Goal: Task Accomplishment & Management: Complete application form

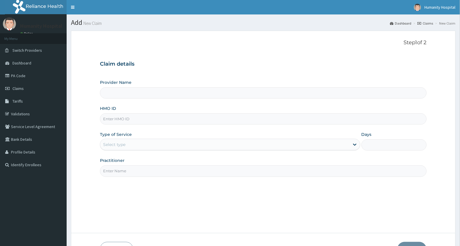
type input "Humanity Hospital"
click at [131, 123] on input "HMO ID" at bounding box center [263, 119] width 326 height 11
type input "EOE/1003/A"
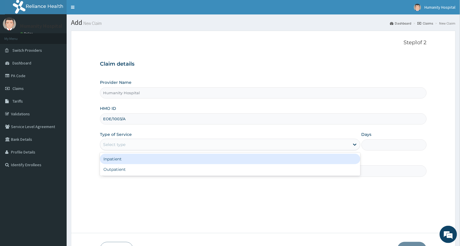
click at [145, 142] on div "Select type" at bounding box center [224, 144] width 249 height 9
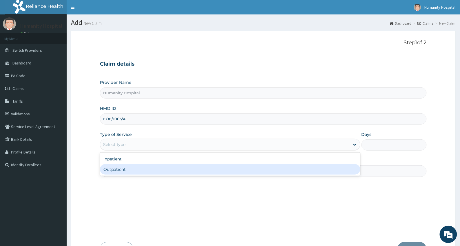
click at [143, 167] on div "Outpatient" at bounding box center [230, 170] width 260 height 10
type input "1"
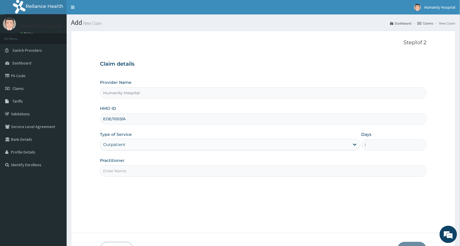
click at [246, 174] on input "Practitioner" at bounding box center [263, 171] width 326 height 11
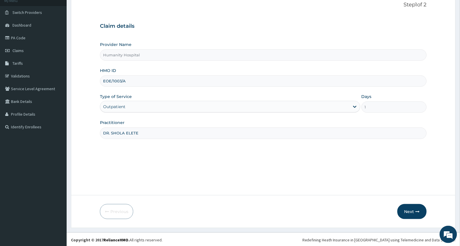
scroll to position [39, 0]
type input "DR. SHOLA ELETE"
click at [338, 184] on div "Step 1 of 2 Claim details Provider Name Humanity Hospital HMO ID EOE/1003/A Typ…" at bounding box center [263, 93] width 326 height 185
click at [410, 209] on button "Next" at bounding box center [411, 210] width 29 height 15
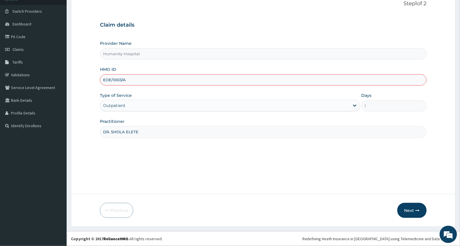
click at [120, 80] on input "EOE/1003/A" at bounding box center [263, 79] width 326 height 11
type input "EOE/10043/A"
click at [410, 209] on button "Next" at bounding box center [411, 210] width 29 height 15
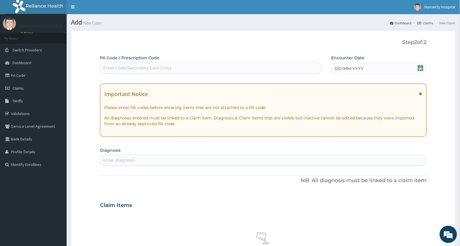
scroll to position [0, 0]
click at [261, 67] on div "Enter Code(Secondary Care Only)" at bounding box center [211, 68] width 222 height 9
paste input "PA/A5258B"
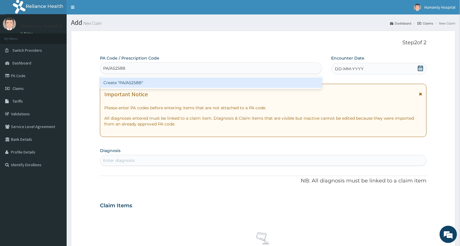
type input "PA/A5258B"
click at [257, 82] on div "Create "PA/A5258B"" at bounding box center [211, 83] width 222 height 10
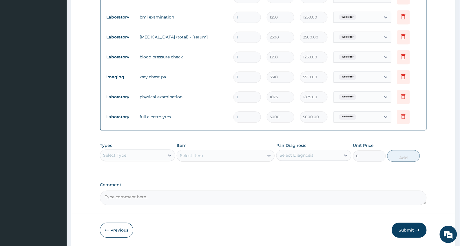
scroll to position [323, 0]
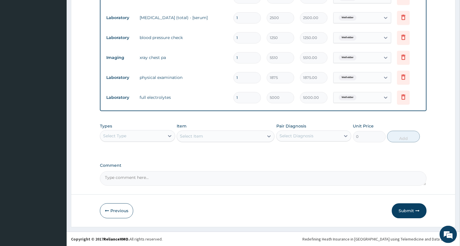
click at [154, 138] on div "Select Type" at bounding box center [132, 135] width 64 height 9
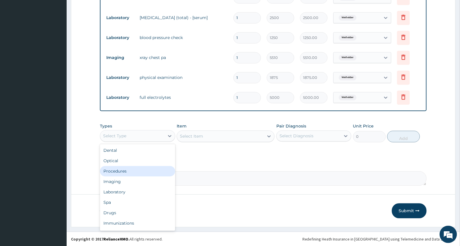
click at [119, 169] on div "Procedures" at bounding box center [137, 171] width 75 height 10
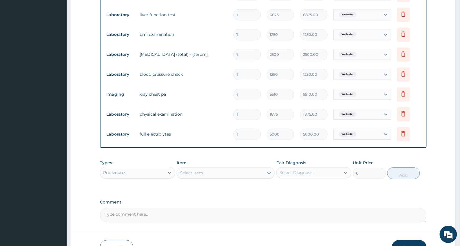
scroll to position [287, 0]
click at [244, 171] on div "Select Item" at bounding box center [220, 172] width 87 height 9
drag, startPoint x: 180, startPoint y: 170, endPoint x: 188, endPoint y: 171, distance: 8.1
click at [188, 171] on div "GP GP" at bounding box center [220, 172] width 87 height 9
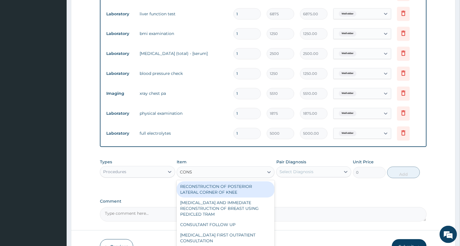
type input "CONSU"
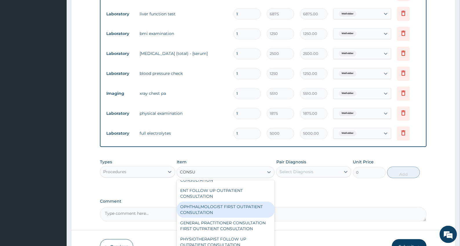
scroll to position [253, 0]
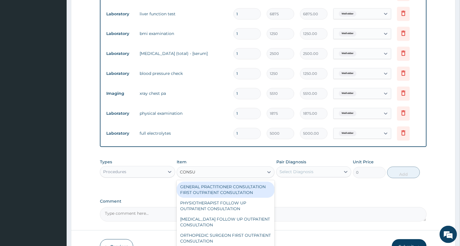
click at [226, 198] on div "GENERAL PRACTITIONER CONSULTATION FIRST OUTPATIENT CONSULTATION" at bounding box center [226, 190] width 98 height 16
type input "3300"
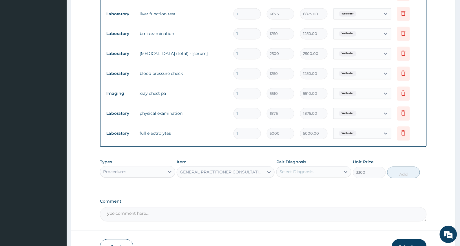
click at [306, 174] on div "Select Diagnosis" at bounding box center [297, 172] width 34 height 6
click at [305, 185] on label "Well elder" at bounding box center [296, 187] width 21 height 6
checkbox input "true"
click at [404, 170] on button "Add" at bounding box center [403, 173] width 33 height 12
type input "0"
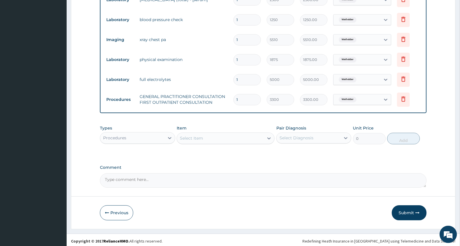
scroll to position [343, 0]
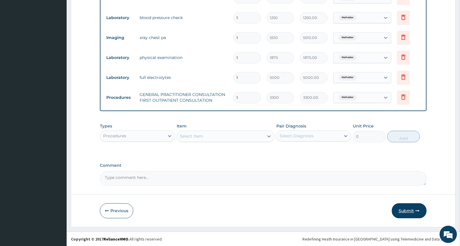
click at [410, 209] on button "Submit" at bounding box center [409, 211] width 35 height 15
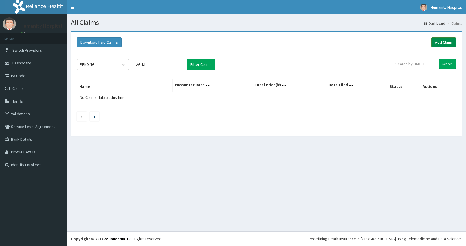
click at [438, 40] on link "Add Claim" at bounding box center [444, 42] width 25 height 10
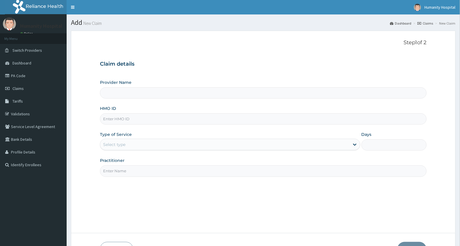
type input "Humanity Hospital"
click at [165, 121] on input "HMO ID" at bounding box center [263, 119] width 326 height 11
type input "CER/10004/A"
click at [164, 143] on div "Select type" at bounding box center [224, 144] width 249 height 9
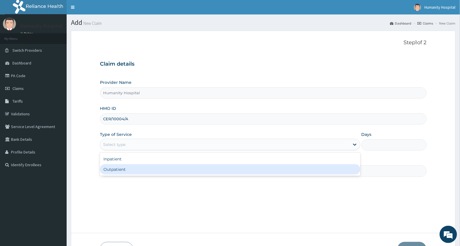
click at [154, 167] on div "Outpatient" at bounding box center [230, 170] width 260 height 10
type input "1"
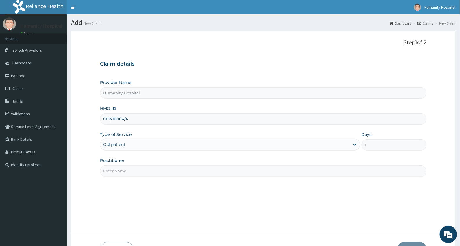
click at [279, 176] on input "Practitioner" at bounding box center [263, 171] width 326 height 11
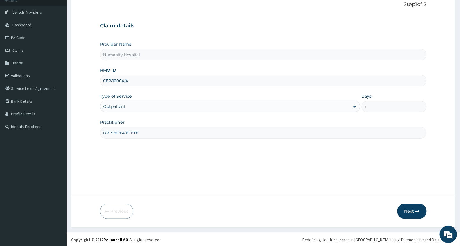
scroll to position [39, 0]
type input "DR. SHOLA ELETE"
click at [406, 209] on button "Next" at bounding box center [411, 210] width 29 height 15
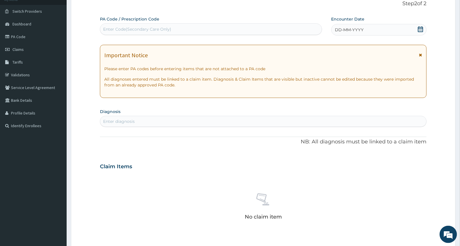
scroll to position [3, 0]
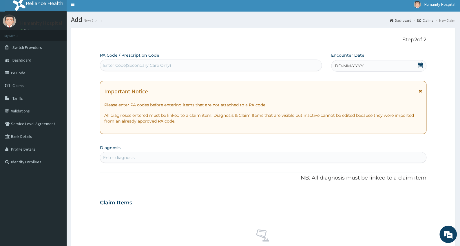
click at [340, 67] on span "DD-MM-YYYY" at bounding box center [349, 66] width 29 height 6
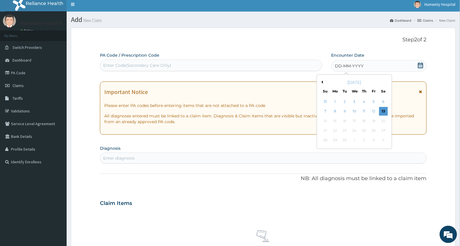
click at [322, 82] on button "Previous Month" at bounding box center [321, 82] width 3 height 3
click at [354, 138] on div "27" at bounding box center [354, 140] width 9 height 9
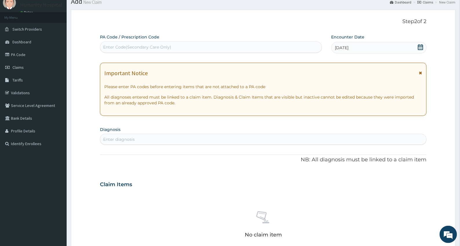
scroll to position [39, 0]
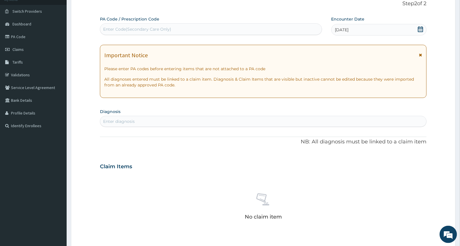
click at [172, 118] on div "Enter diagnosis" at bounding box center [263, 121] width 326 height 9
type input "PLASMODI"
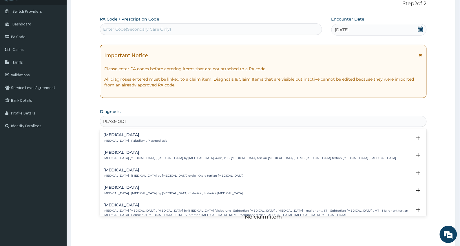
click at [137, 137] on h4 "Malaria" at bounding box center [135, 135] width 64 height 4
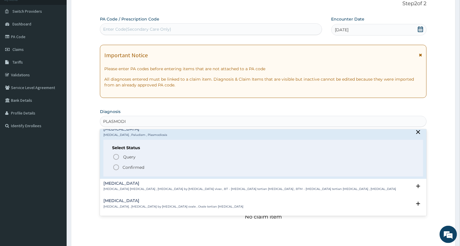
scroll to position [0, 0]
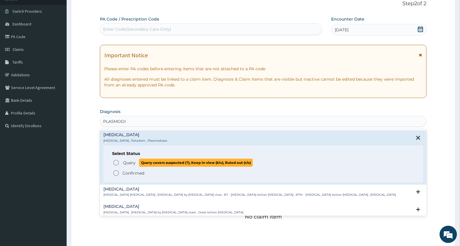
click at [118, 162] on icon "status option query" at bounding box center [116, 163] width 7 height 7
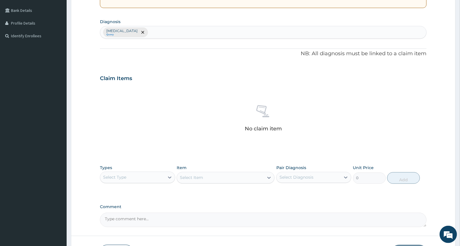
scroll to position [148, 0]
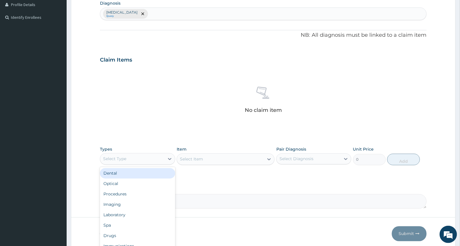
click at [147, 158] on div "Select Type" at bounding box center [132, 159] width 64 height 9
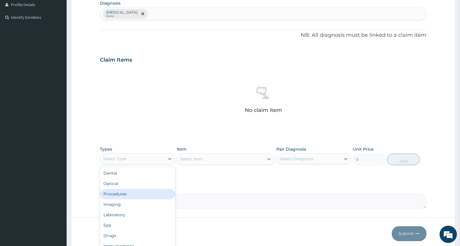
click at [129, 192] on div "Procedures" at bounding box center [137, 194] width 75 height 10
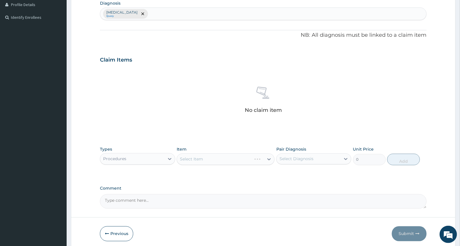
click at [209, 155] on div "Select Item" at bounding box center [226, 160] width 98 height 12
click at [241, 159] on div "Select Item" at bounding box center [220, 159] width 87 height 9
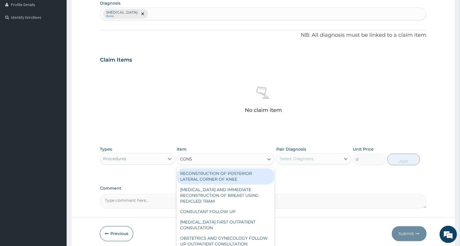
type input "CONSU"
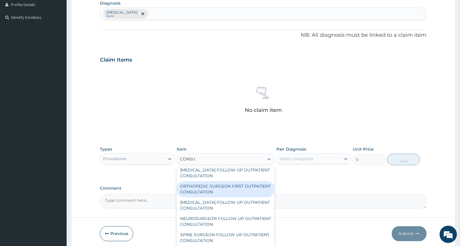
scroll to position [253, 0]
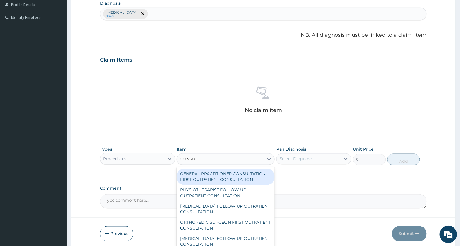
click at [223, 185] on div "GENERAL PRACTITIONER CONSULTATION FIRST OUTPATIENT CONSULTATION" at bounding box center [226, 177] width 98 height 16
type input "3300"
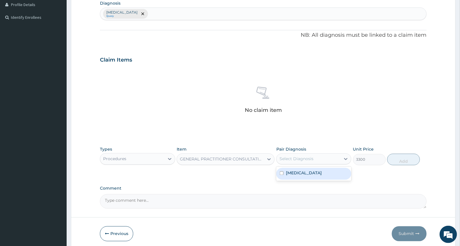
click at [295, 161] on div "Select Diagnosis" at bounding box center [297, 159] width 34 height 6
click at [290, 178] on div "Malaria" at bounding box center [313, 174] width 75 height 12
checkbox input "true"
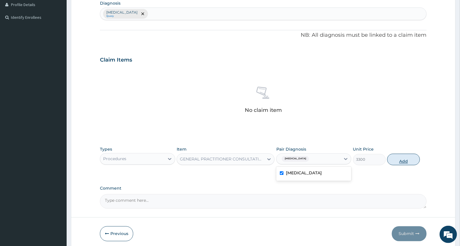
click at [398, 161] on button "Add" at bounding box center [403, 160] width 33 height 12
type input "0"
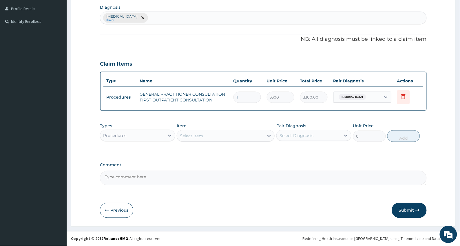
scroll to position [143, 0]
click at [208, 138] on div "Select Item" at bounding box center [220, 136] width 87 height 9
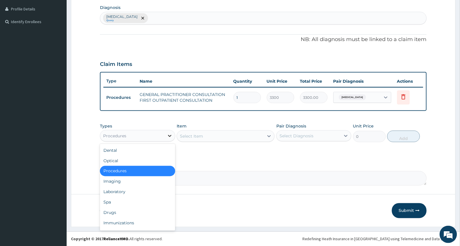
click at [167, 137] on icon at bounding box center [170, 136] width 6 height 6
click at [116, 196] on div "Laboratory" at bounding box center [137, 192] width 75 height 10
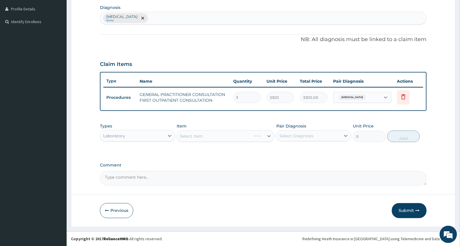
click at [221, 137] on div "Select Item" at bounding box center [226, 137] width 98 height 12
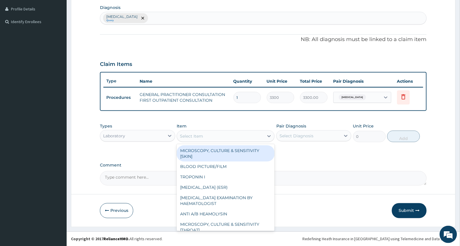
click at [221, 137] on div "Select Item" at bounding box center [220, 136] width 87 height 9
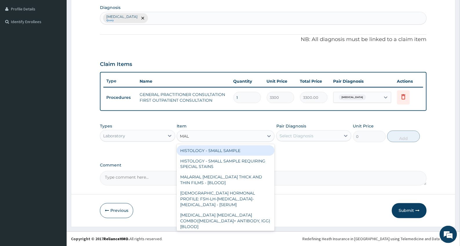
type input "MALA"
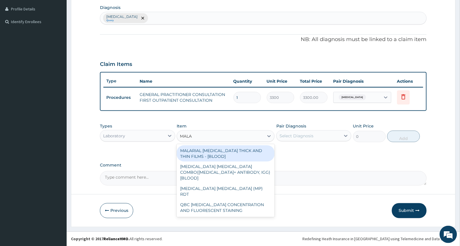
click at [227, 154] on div "MALARIAL PARASITE THICK AND THIN FILMS - [BLOOD]" at bounding box center [226, 154] width 98 height 16
type input "1875"
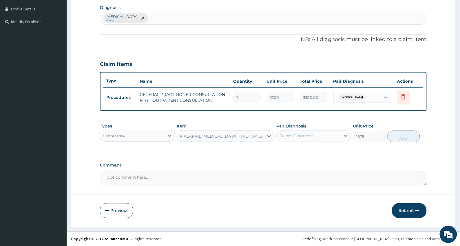
click at [284, 136] on div "Select Diagnosis" at bounding box center [297, 136] width 34 height 6
click at [286, 148] on label "Malaria" at bounding box center [304, 150] width 36 height 6
checkbox input "true"
click at [393, 138] on button "Add" at bounding box center [403, 137] width 33 height 12
type input "0"
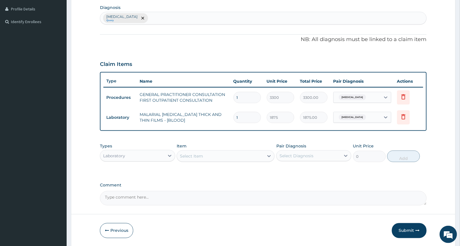
click at [211, 159] on div "Select Item" at bounding box center [220, 156] width 87 height 9
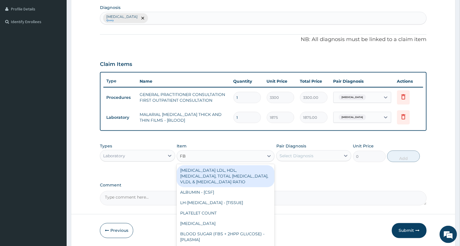
type input "FBC"
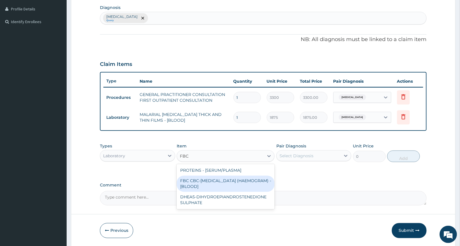
click at [220, 181] on div "FBC CBC-COMPLETE BLOOD COUNT (HAEMOGRAM) - [BLOOD]" at bounding box center [226, 184] width 98 height 16
type input "3750"
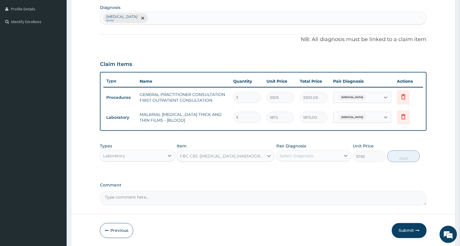
click at [294, 157] on div "Select Diagnosis" at bounding box center [297, 156] width 34 height 6
click at [292, 167] on label "Malaria" at bounding box center [304, 170] width 36 height 6
checkbox input "true"
click at [394, 158] on button "Add" at bounding box center [403, 157] width 33 height 12
type input "0"
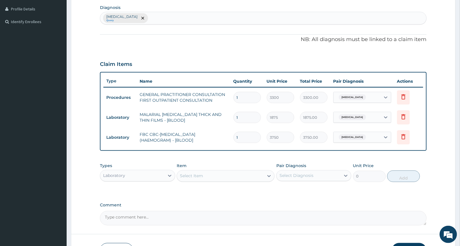
click at [232, 176] on div "Select Item" at bounding box center [220, 176] width 87 height 9
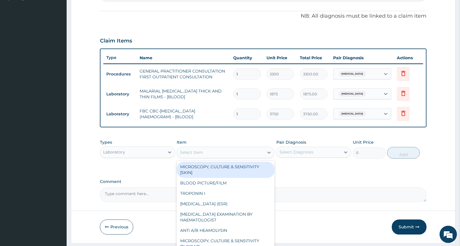
scroll to position [180, 0]
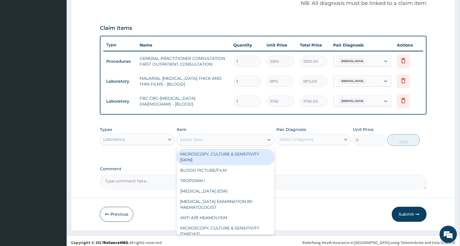
click at [158, 141] on div "Laboratory" at bounding box center [132, 139] width 64 height 9
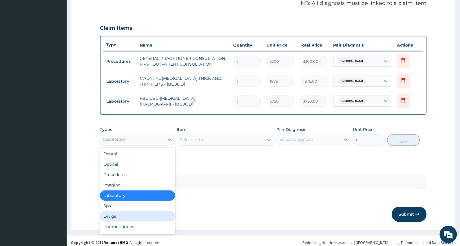
click at [110, 215] on div "Drugs" at bounding box center [137, 217] width 75 height 10
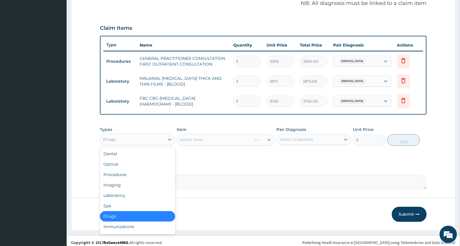
click at [156, 140] on div "Drugs" at bounding box center [132, 139] width 64 height 9
click at [123, 198] on div "Laboratory" at bounding box center [137, 196] width 75 height 10
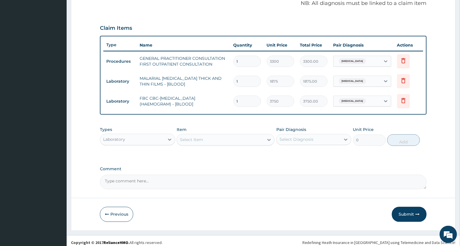
click at [209, 138] on div "Select Item" at bounding box center [220, 140] width 87 height 9
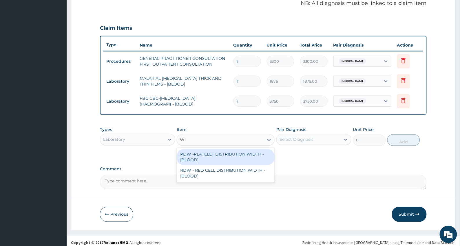
type input "W"
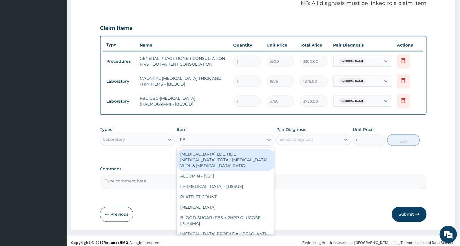
type input "FBS"
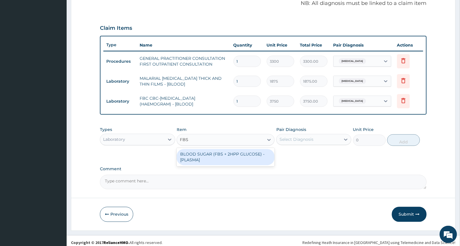
click at [220, 156] on div "BLOOD SUGAR (FBS + 2HPP GLUCOSE) - [PLASMA]" at bounding box center [226, 157] width 98 height 16
type input "3750"
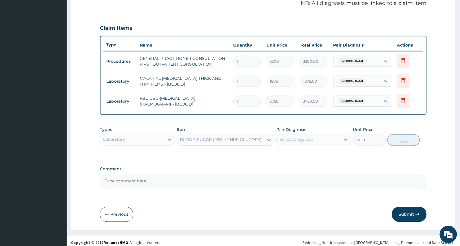
click at [213, 156] on div "Types Laboratory Item BLOOD SUGAR (FBS + 2HPP GLUCOSE) - [PLASMA] Pair Diagnosi…" at bounding box center [263, 141] width 326 height 34
click at [190, 157] on div "Types Laboratory Item BLOOD SUGAR (FBS + 2HPP GLUCOSE) - [PLASMA] Pair Diagnosi…" at bounding box center [263, 141] width 326 height 34
click at [324, 139] on div "Select Diagnosis" at bounding box center [309, 139] width 64 height 9
click at [298, 153] on label "Malaria" at bounding box center [304, 154] width 36 height 6
checkbox input "true"
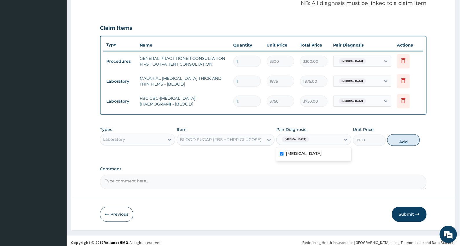
click at [398, 136] on button "Add" at bounding box center [403, 141] width 33 height 12
type input "0"
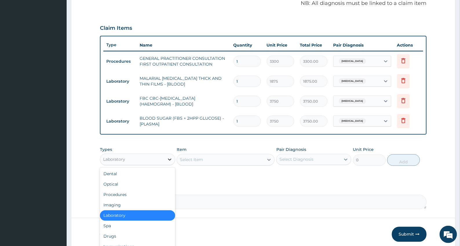
click at [170, 163] on div at bounding box center [170, 160] width 10 height 10
click at [111, 237] on div "Drugs" at bounding box center [137, 237] width 75 height 10
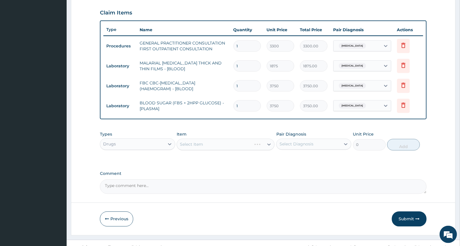
scroll to position [203, 0]
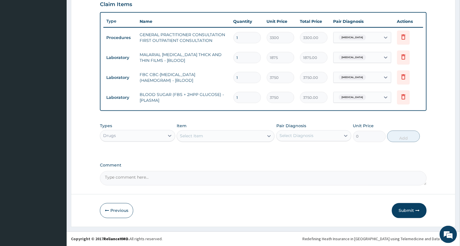
click at [224, 139] on div "Select Item" at bounding box center [220, 136] width 87 height 9
type input "LONAR"
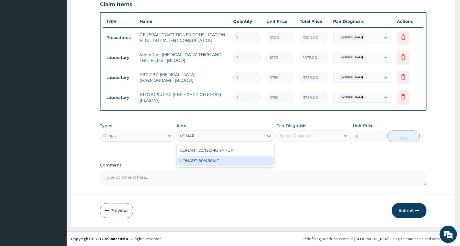
click at [220, 161] on div "LONART 80/480MG" at bounding box center [226, 161] width 98 height 10
type input "255.6881256103516"
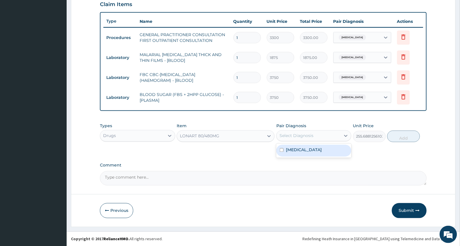
click at [298, 133] on div "Select Diagnosis" at bounding box center [297, 136] width 34 height 6
click at [297, 149] on label "Malaria" at bounding box center [304, 150] width 36 height 6
checkbox input "true"
click at [409, 135] on button "Add" at bounding box center [403, 137] width 33 height 12
type input "0"
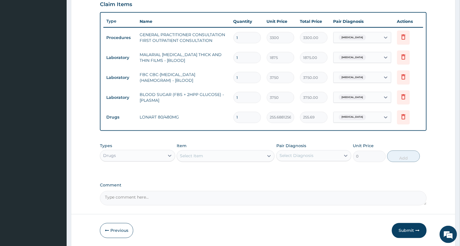
click at [226, 157] on div "Select Item" at bounding box center [220, 156] width 87 height 9
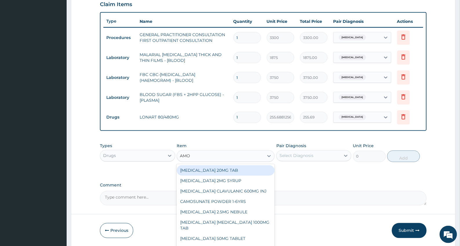
type input "AMOX"
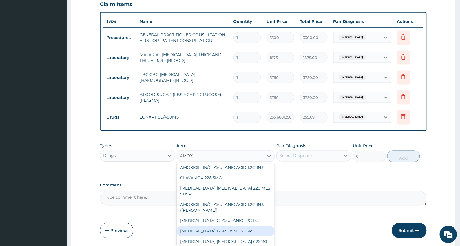
scroll to position [96, 0]
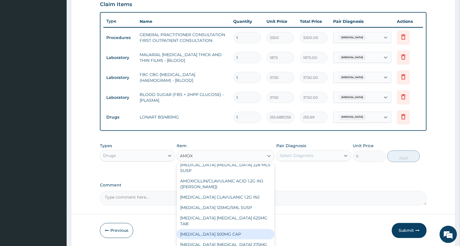
click at [220, 230] on div "AMOXICILLIN 500MG CAP" at bounding box center [226, 235] width 98 height 10
type input "26.25"
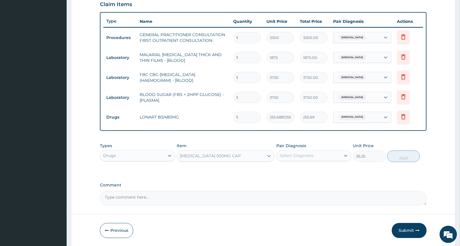
click at [295, 156] on div "Select Diagnosis" at bounding box center [297, 156] width 34 height 6
click at [293, 172] on label "Malaria" at bounding box center [304, 170] width 36 height 6
checkbox input "true"
click at [410, 155] on button "Add" at bounding box center [403, 157] width 33 height 12
type input "0"
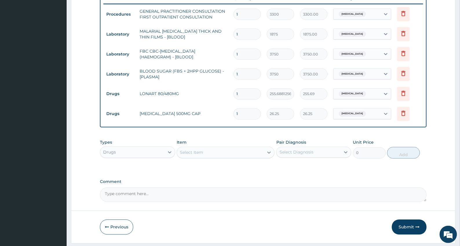
scroll to position [240, 0]
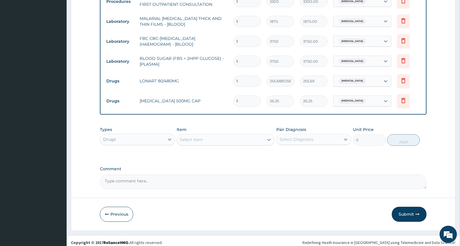
click at [203, 140] on div "Select Item" at bounding box center [191, 140] width 23 height 6
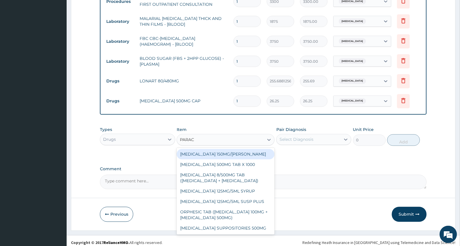
type input "PARACE"
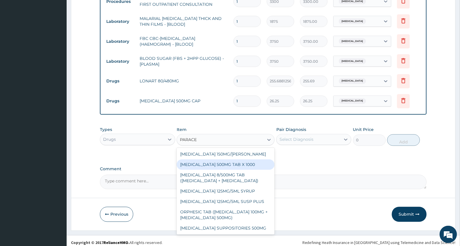
click at [215, 163] on div "PARACETAMOL 500MG TAB X 1000" at bounding box center [226, 165] width 98 height 10
type input "8.268750190734863"
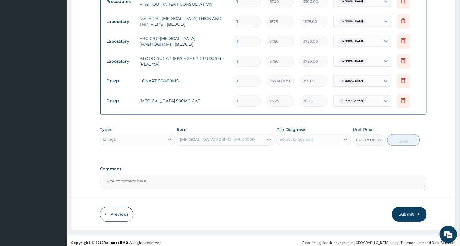
click at [295, 141] on div "Select Diagnosis" at bounding box center [297, 140] width 34 height 6
click at [297, 152] on label "Malaria" at bounding box center [304, 154] width 36 height 6
checkbox input "true"
click at [399, 140] on button "Add" at bounding box center [403, 141] width 33 height 12
type input "0"
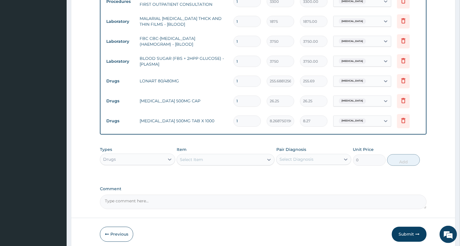
click at [188, 158] on div "Select Item" at bounding box center [191, 160] width 23 height 6
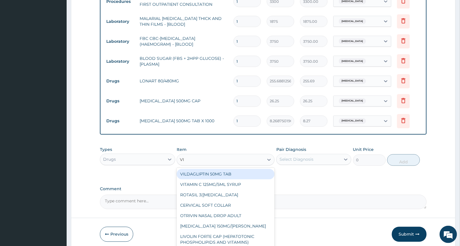
type input "VIT"
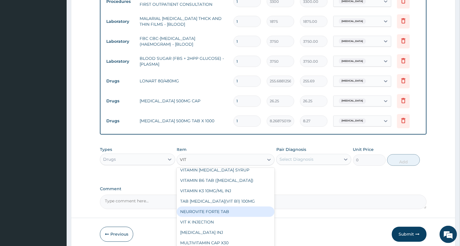
scroll to position [109, 0]
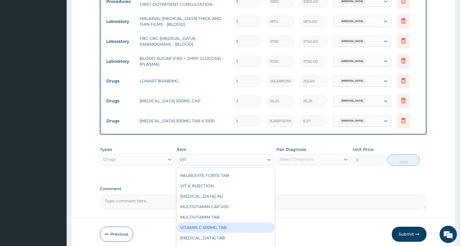
click at [212, 227] on div "VITAMIN C 500MG TAB" at bounding box center [226, 228] width 98 height 10
type input "118.125"
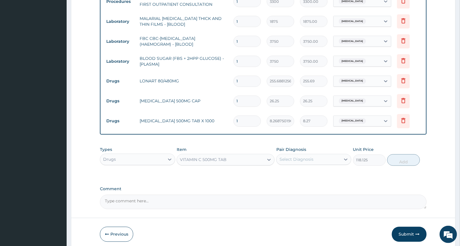
click at [295, 155] on div "Select Diagnosis" at bounding box center [309, 159] width 64 height 9
click at [296, 169] on div "Malaria" at bounding box center [313, 175] width 75 height 12
checkbox input "true"
click at [393, 157] on button "Add" at bounding box center [403, 161] width 33 height 12
type input "0"
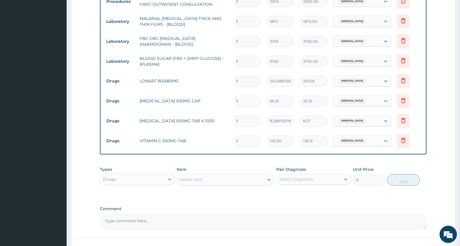
drag, startPoint x: 245, startPoint y: 143, endPoint x: 236, endPoint y: 138, distance: 9.9
click at [236, 138] on input "1" at bounding box center [247, 141] width 28 height 11
type input "2"
type input "236.25"
type input "21"
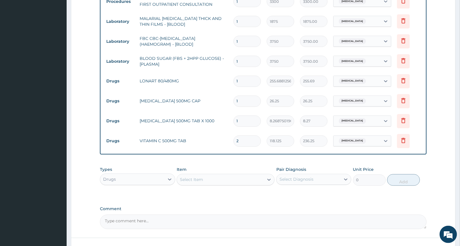
type input "2480.63"
type input "21"
click at [242, 123] on input "1" at bounding box center [247, 121] width 28 height 11
drag, startPoint x: 242, startPoint y: 120, endPoint x: 235, endPoint y: 119, distance: 6.4
click at [235, 119] on input "1" at bounding box center [247, 121] width 28 height 11
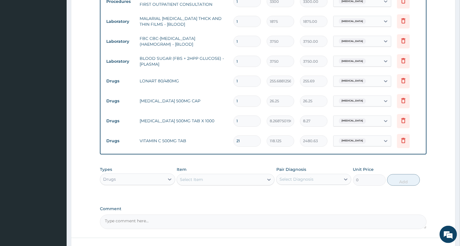
type input "3"
type input "24.81"
type input "30"
type input "248.06"
type input "30"
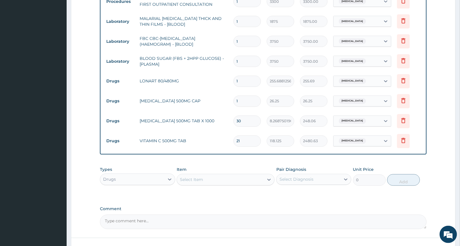
click at [241, 103] on input "1" at bounding box center [247, 101] width 28 height 11
type input "14"
type input "367.50"
type input "14"
drag, startPoint x: 241, startPoint y: 80, endPoint x: 235, endPoint y: 80, distance: 5.5
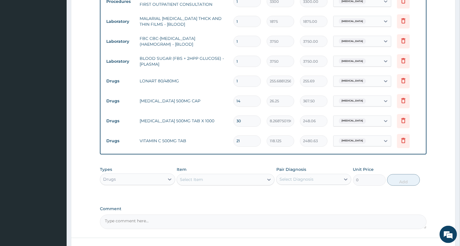
click at [235, 80] on input "1" at bounding box center [247, 81] width 28 height 11
type input "6"
type input "1534.13"
type input "6"
click at [227, 69] on td "BLOOD SUGAR (FBS + 2HPP GLUCOSE) - [PLASMA]" at bounding box center [184, 61] width 94 height 17
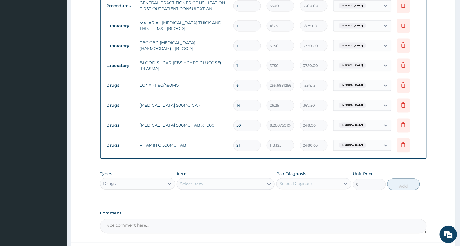
scroll to position [283, 0]
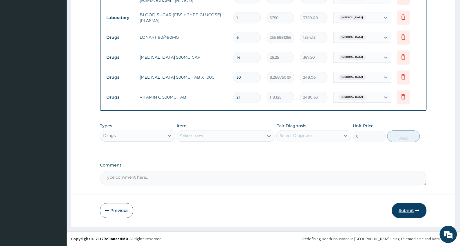
click at [408, 213] on button "Submit" at bounding box center [409, 211] width 35 height 15
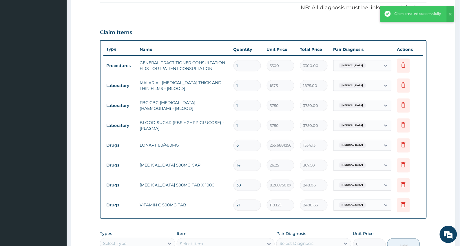
scroll to position [175, 0]
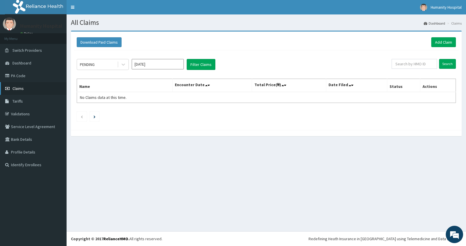
click at [26, 90] on link "Claims" at bounding box center [33, 88] width 67 height 13
click at [28, 87] on link "Claims" at bounding box center [33, 88] width 67 height 13
click at [22, 87] on span "Claims" at bounding box center [17, 88] width 11 height 5
click at [125, 65] on icon at bounding box center [123, 65] width 6 height 6
click at [138, 128] on div "Download Paid Claims Add Claim × Note you can only download claims within a max…" at bounding box center [266, 81] width 391 height 99
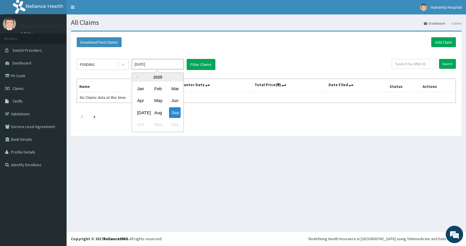
click at [164, 68] on input "[DATE]" at bounding box center [158, 64] width 52 height 10
click at [154, 112] on div "Aug" at bounding box center [158, 112] width 12 height 11
type input "[DATE]"
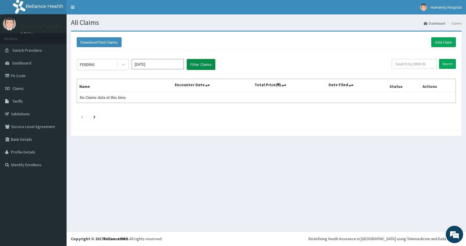
click at [201, 67] on button "Filter Claims" at bounding box center [201, 64] width 29 height 11
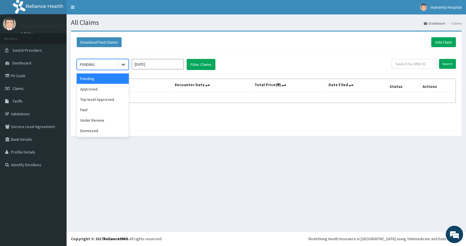
click at [126, 67] on icon at bounding box center [123, 65] width 6 height 6
click at [110, 86] on div "Approved" at bounding box center [103, 89] width 52 height 10
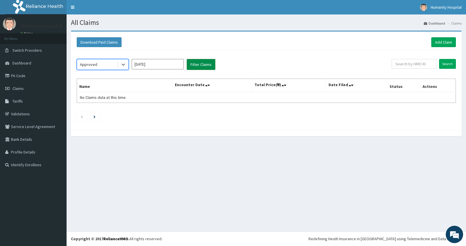
click at [189, 68] on button "Filter Claims" at bounding box center [201, 64] width 29 height 11
click at [121, 66] on icon at bounding box center [123, 65] width 6 height 6
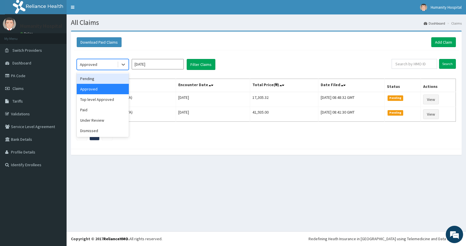
click at [113, 83] on div "Pending" at bounding box center [103, 79] width 52 height 10
